Goal: Task Accomplishment & Management: Use online tool/utility

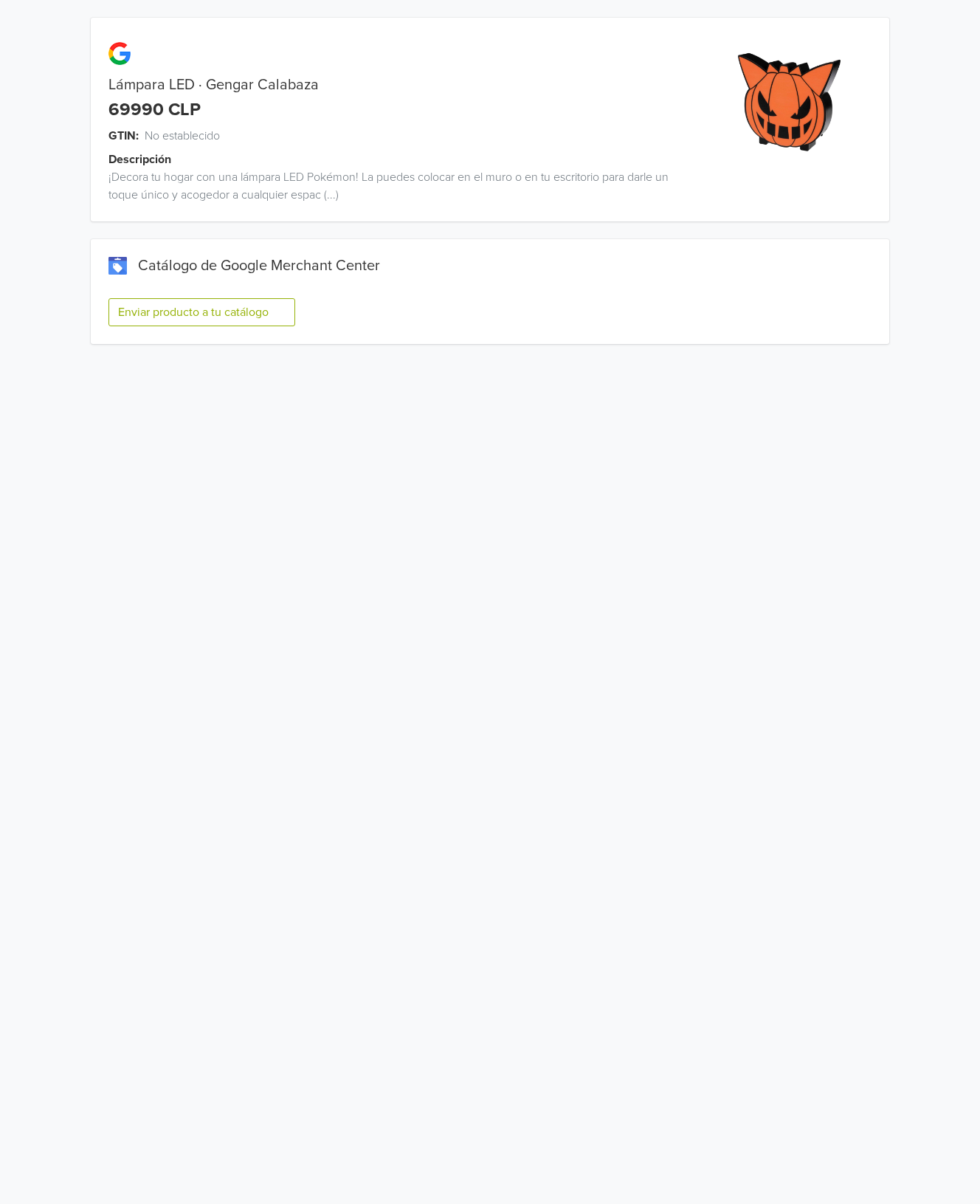
click at [243, 303] on button "Enviar producto a tu catálogo" at bounding box center [201, 312] width 187 height 28
click at [253, 310] on button "Enviar producto a tu catálogo" at bounding box center [201, 312] width 187 height 28
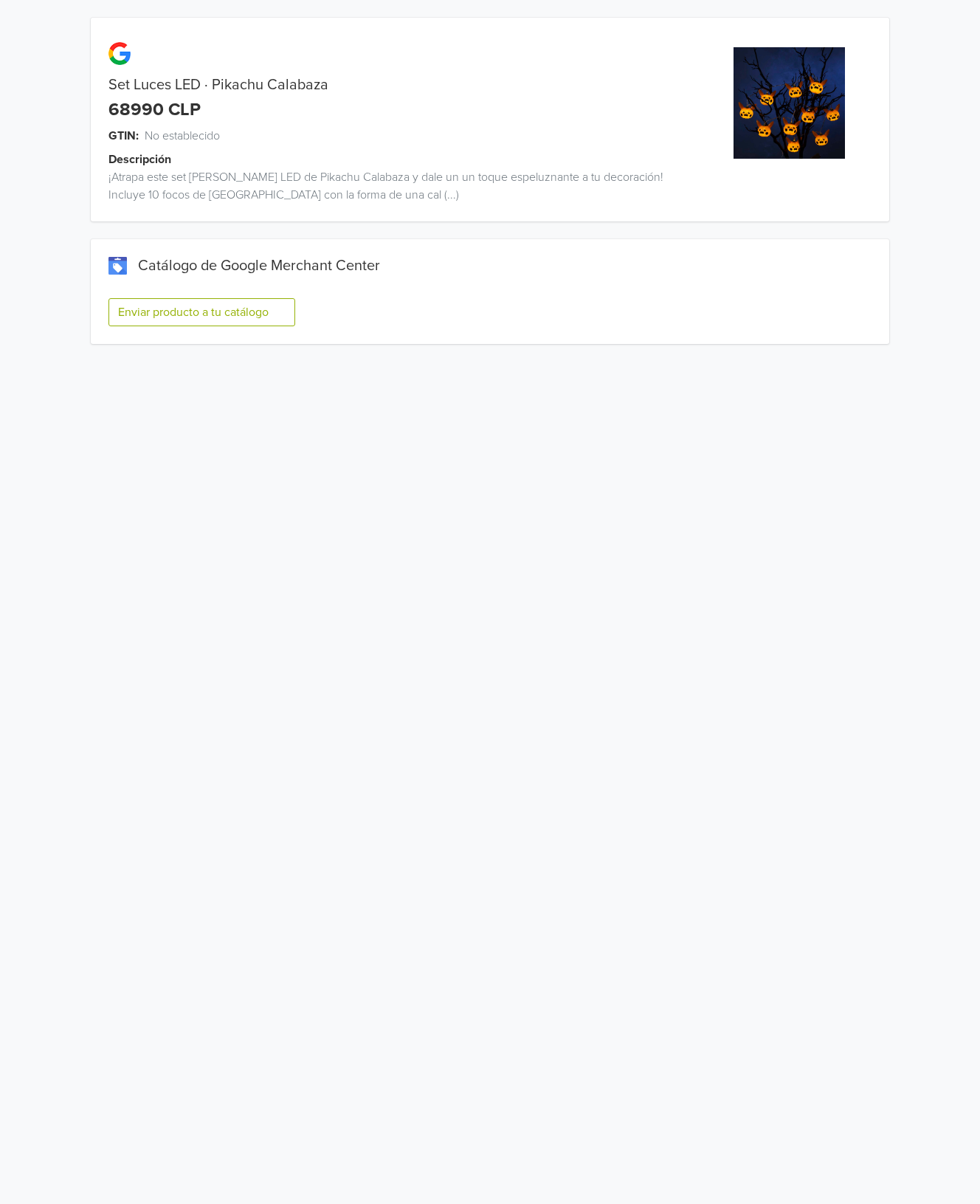
click at [254, 306] on button "Enviar producto a tu catálogo" at bounding box center [201, 312] width 187 height 28
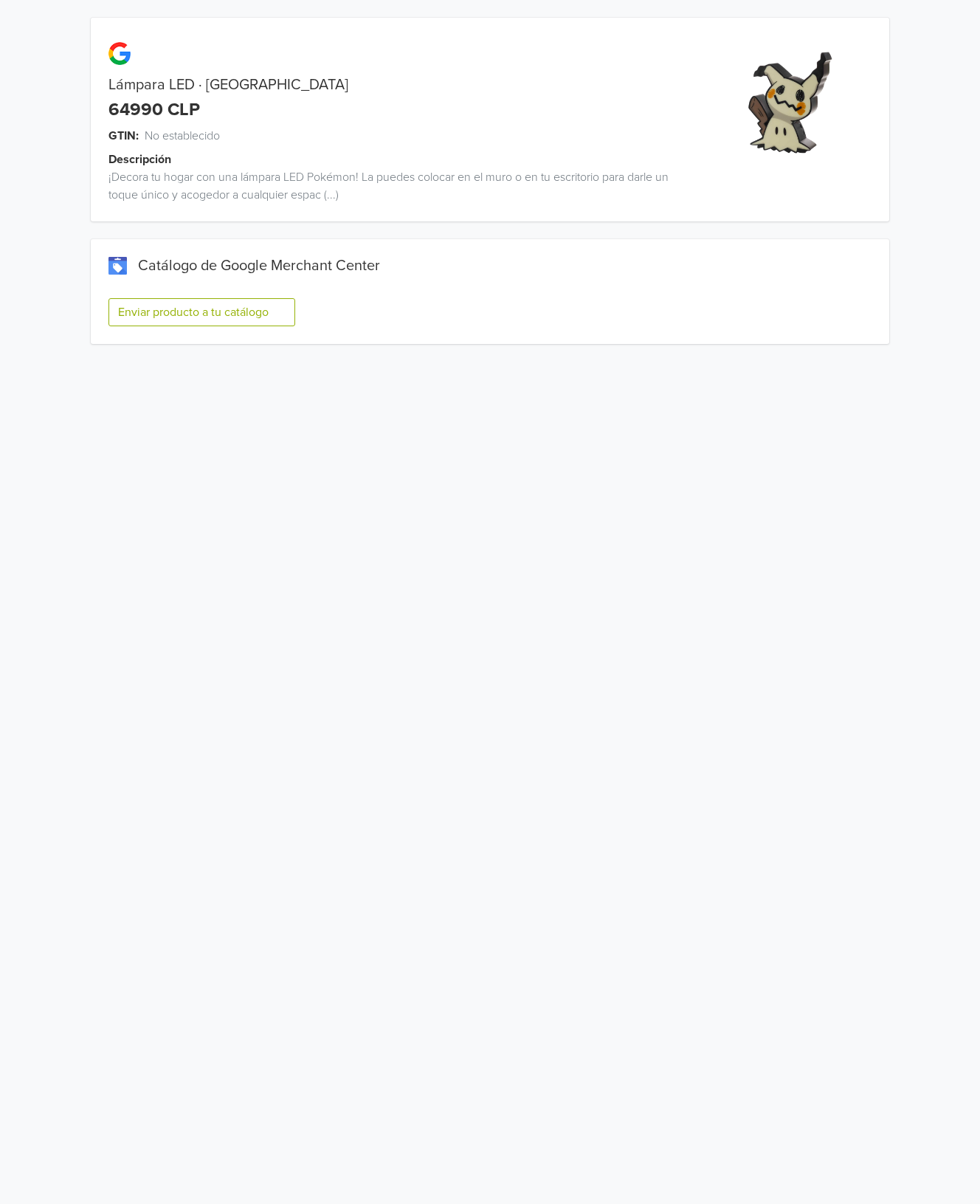
click at [256, 318] on button "Enviar producto a tu catálogo" at bounding box center [201, 312] width 187 height 28
